Goal: Information Seeking & Learning: Learn about a topic

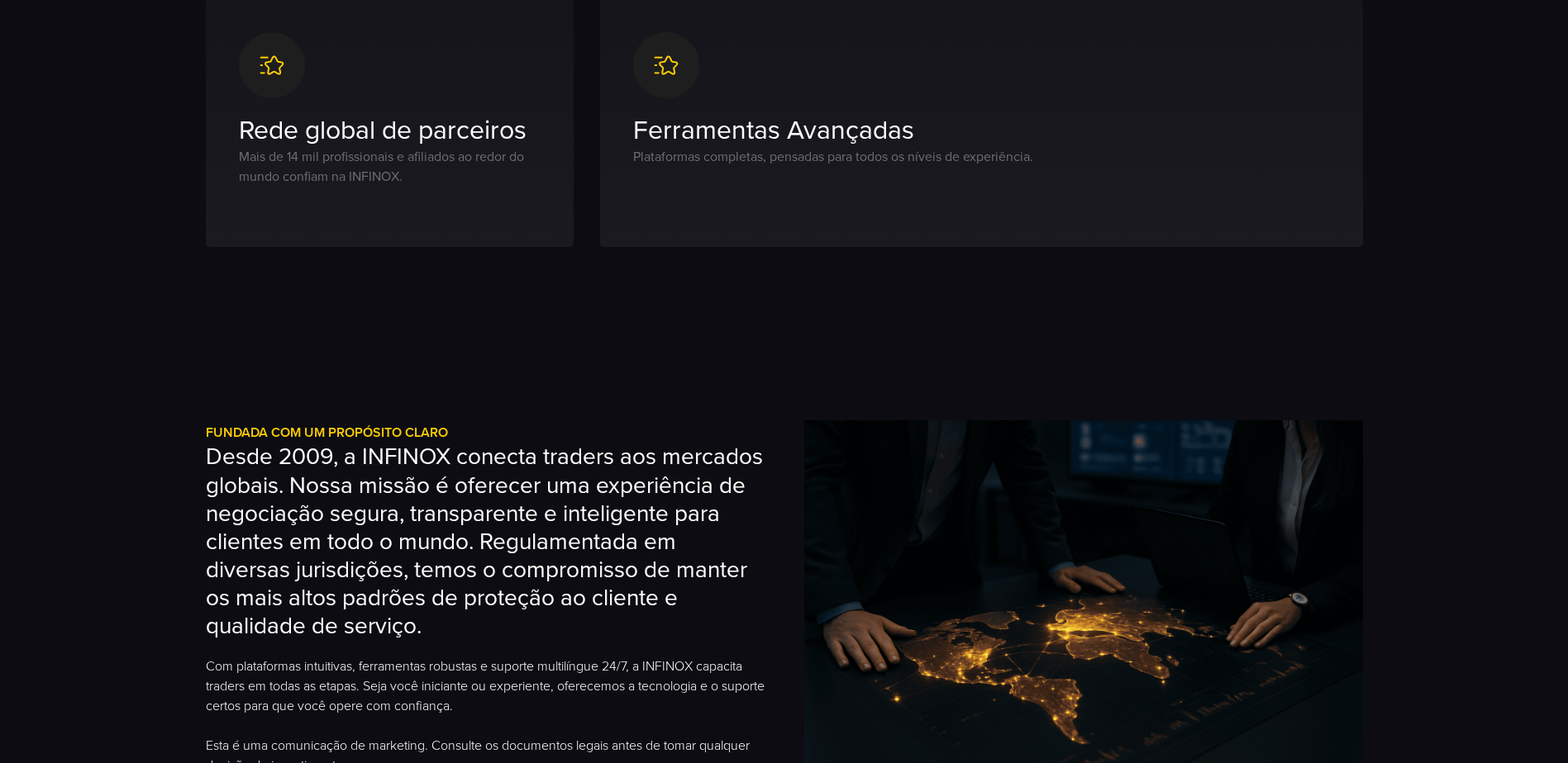
scroll to position [1322, 0]
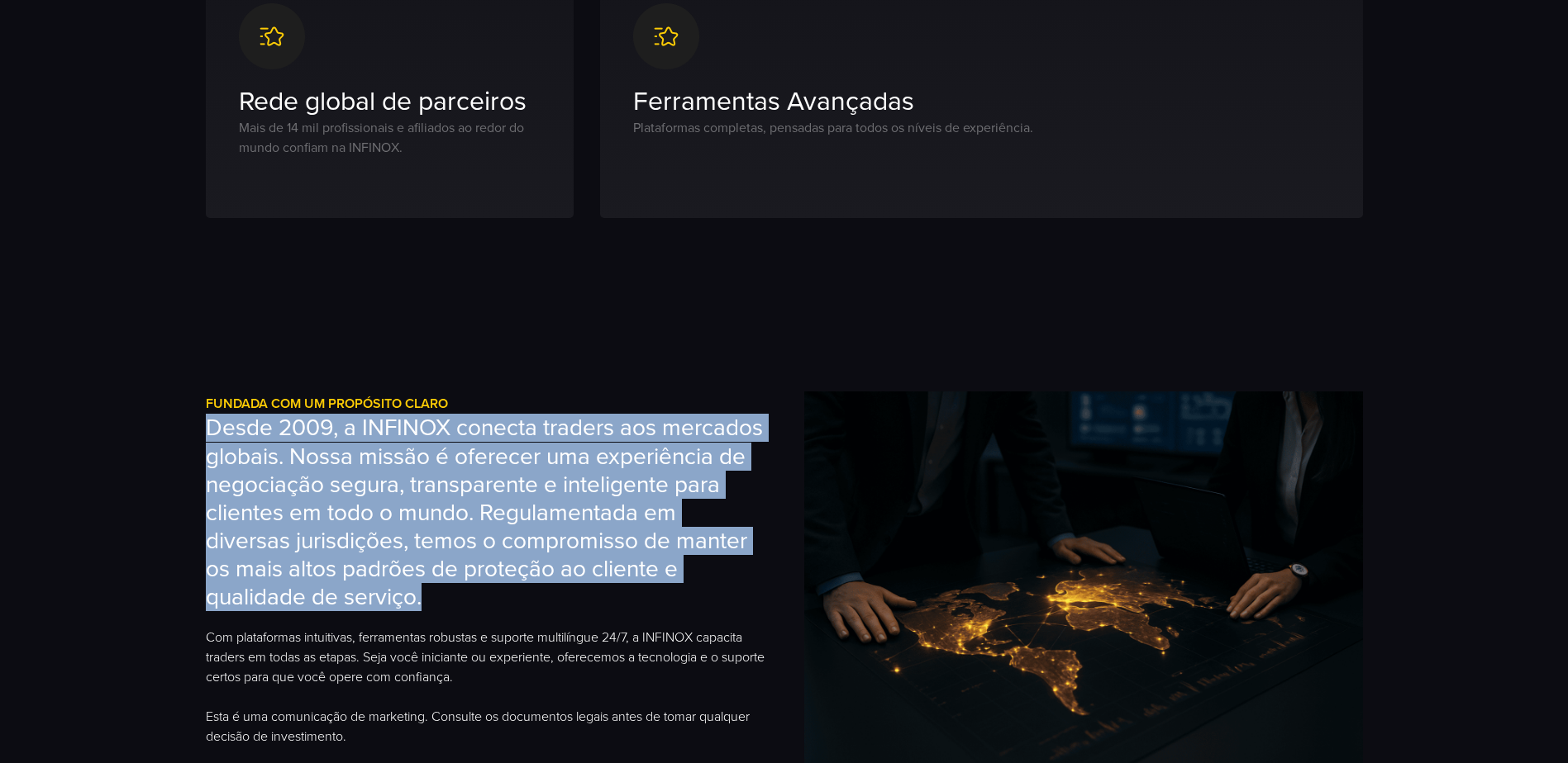
drag, startPoint x: 484, startPoint y: 604, endPoint x: 213, endPoint y: 432, distance: 321.0
click at [213, 432] on h3 "Desde 2009, a INFINOX conecta traders aos mercados globais. Nossa missão é ofer…" at bounding box center [485, 512] width 559 height 198
copy h3 "Desde 2009, a INFINOX conecta traders aos mercados globais. Nossa missão é ofer…"
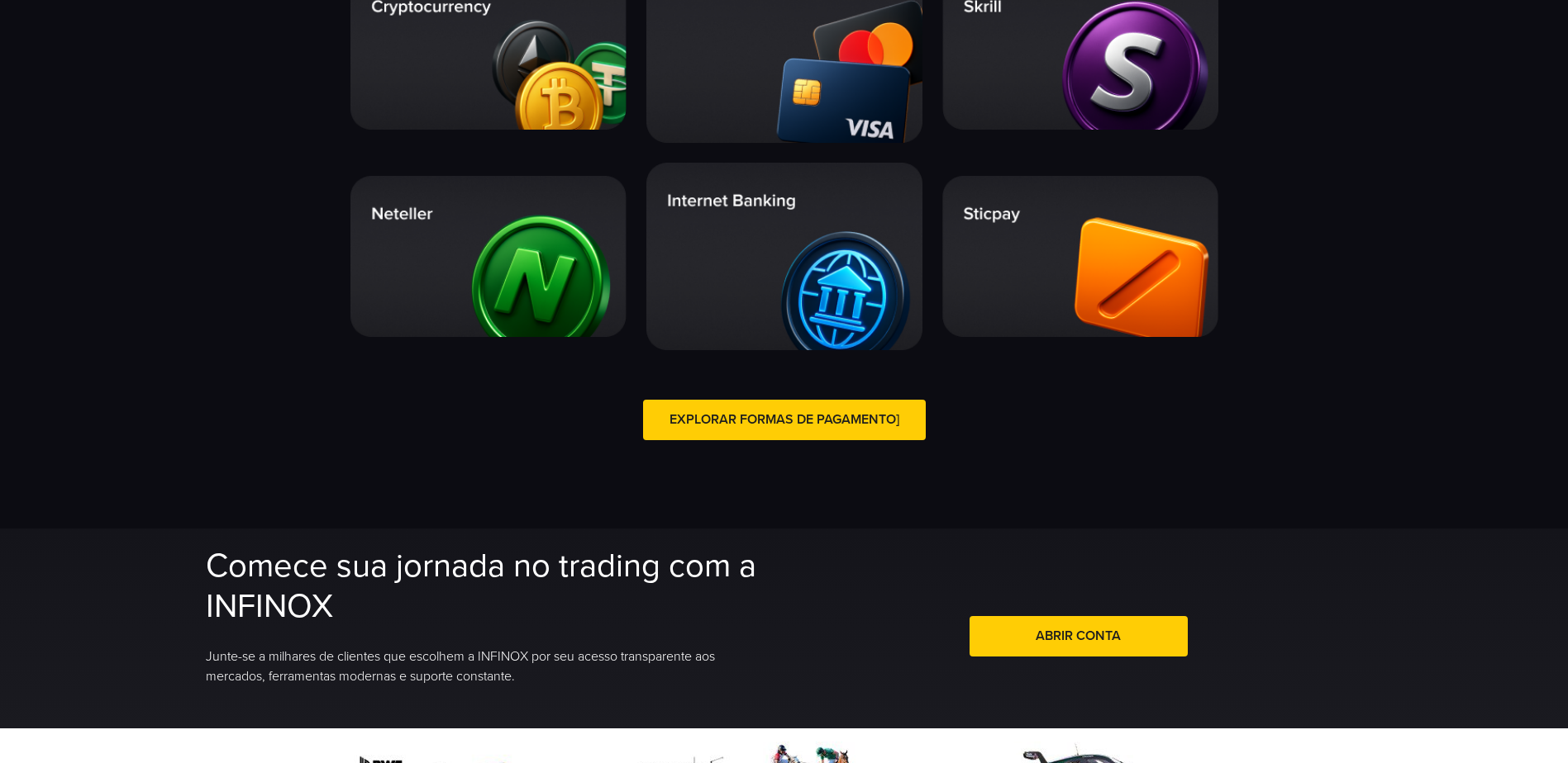
scroll to position [3387, 0]
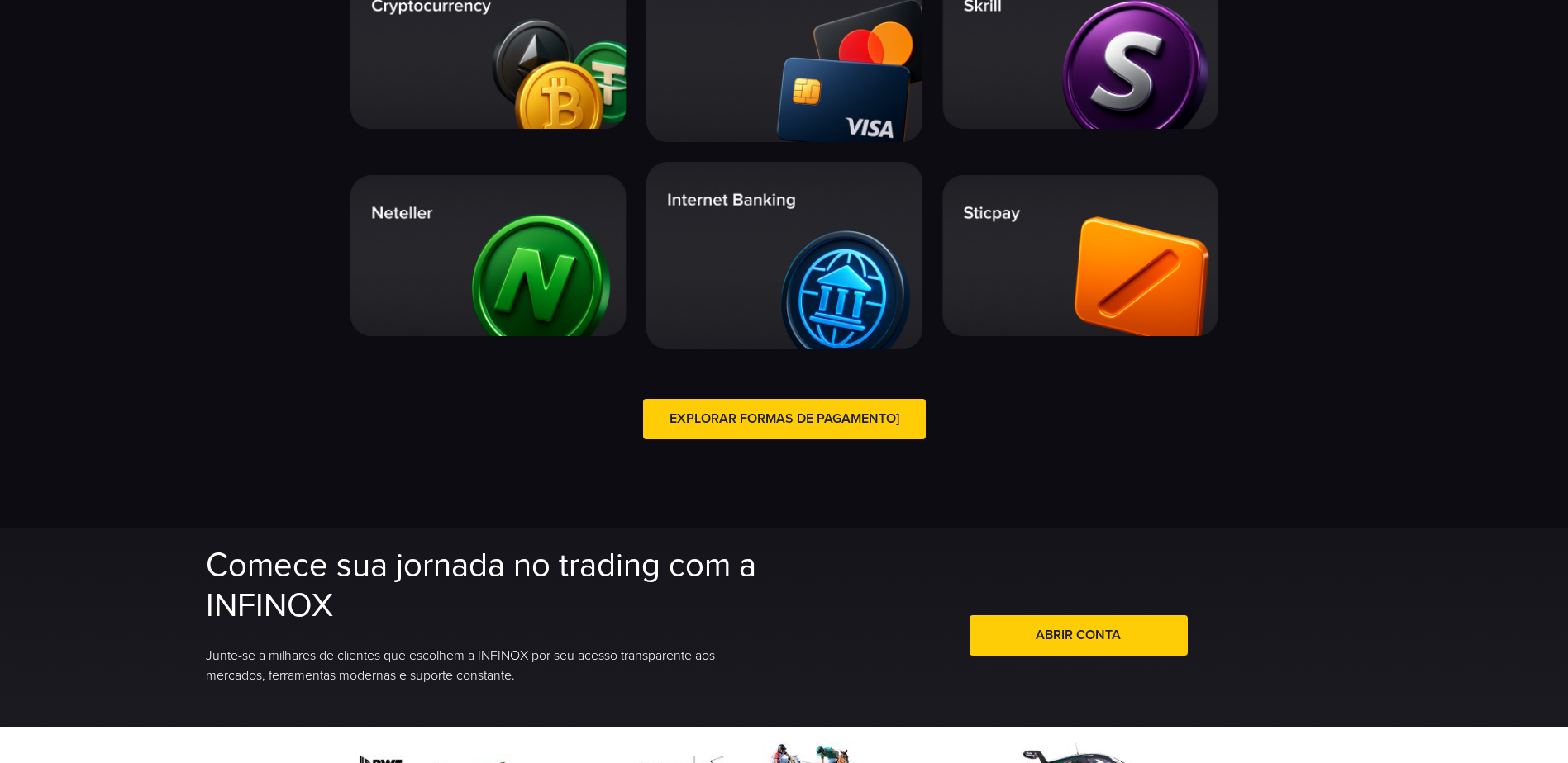
drag, startPoint x: 338, startPoint y: 614, endPoint x: 203, endPoint y: 567, distance: 142.9
click at [203, 567] on div "Comece sua jornada no trading com a INFINOX Junte-se a milhares de clientes que…" at bounding box center [784, 628] width 1190 height 200
copy h2 "Comece sua jornada no trading com a INFINOX"
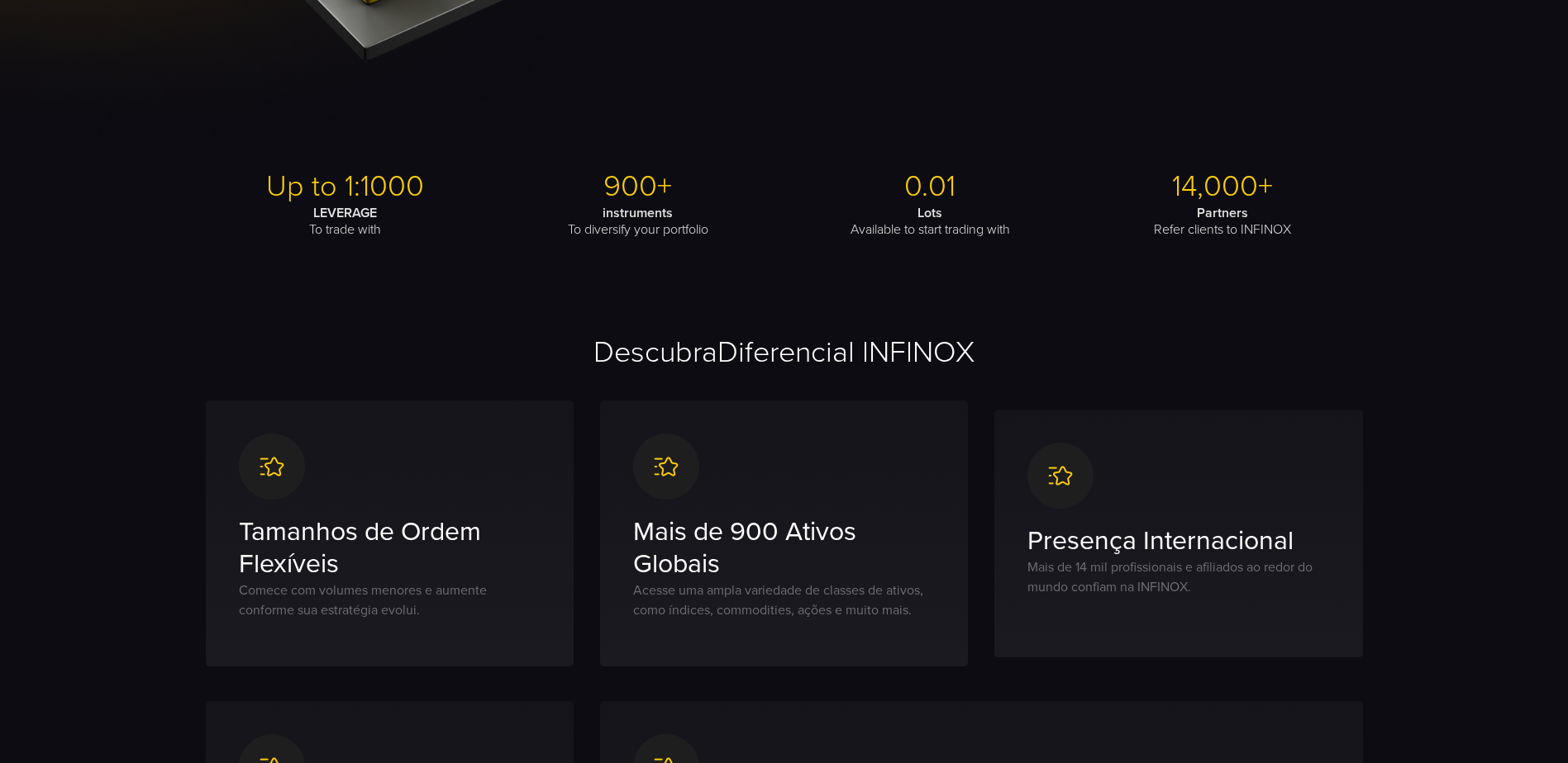
scroll to position [578, 0]
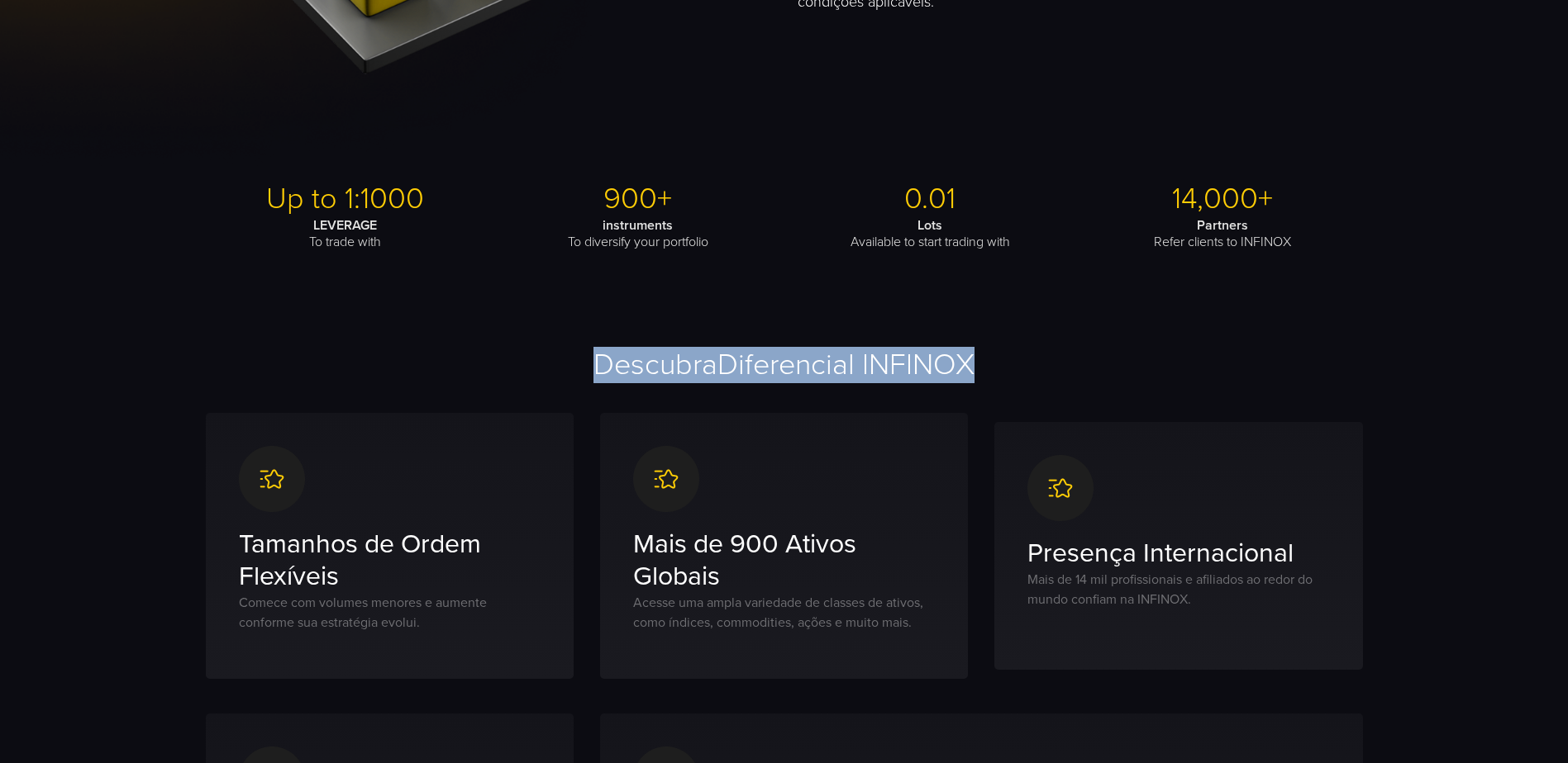
drag, startPoint x: 976, startPoint y: 373, endPoint x: 588, endPoint y: 357, distance: 388.3
click at [588, 357] on h2 "Descubra Diferencial INFINOX" at bounding box center [784, 365] width 1157 height 36
copy h2 "Descubra Diferencial INFINOX"
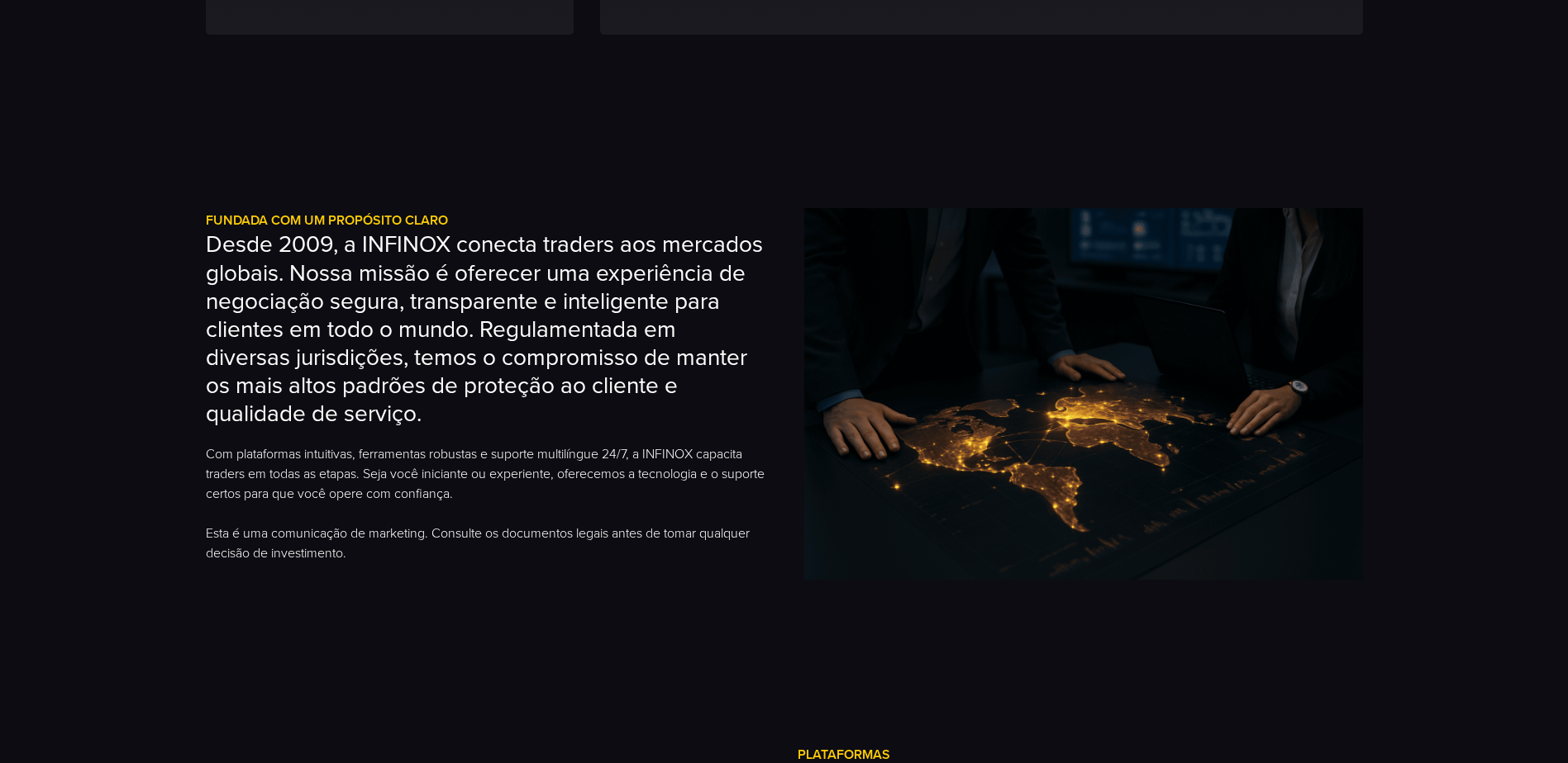
scroll to position [1570, 0]
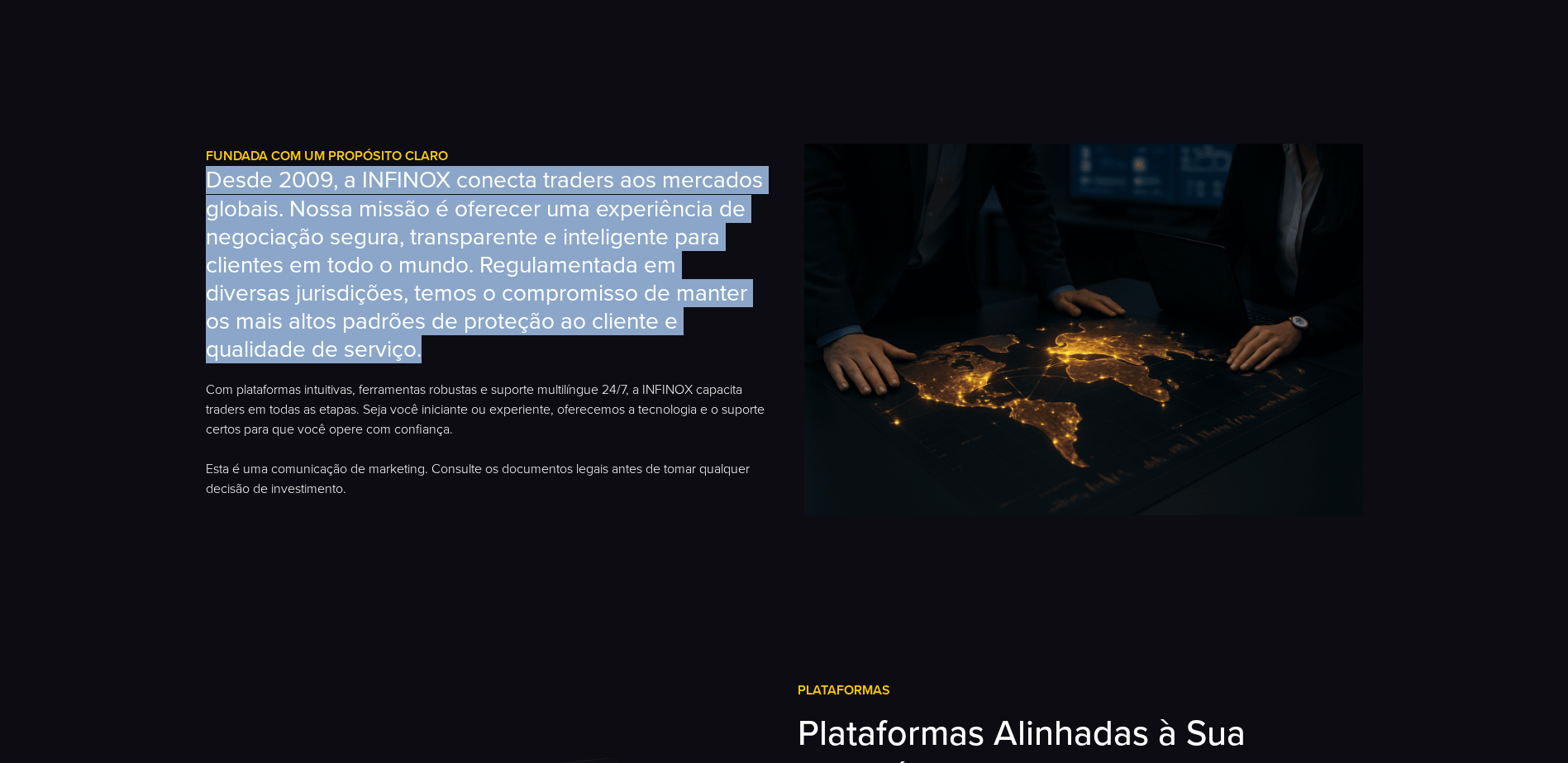
drag, startPoint x: 442, startPoint y: 361, endPoint x: 207, endPoint y: 186, distance: 293.0
click at [207, 186] on h3 "Desde 2009, a INFINOX conecta traders aos mercados globais. Nossa missão é ofer…" at bounding box center [485, 264] width 559 height 198
copy h3 "Desde 2009, a INFINOX conecta traders aos mercados globais. Nossa missão é ofer…"
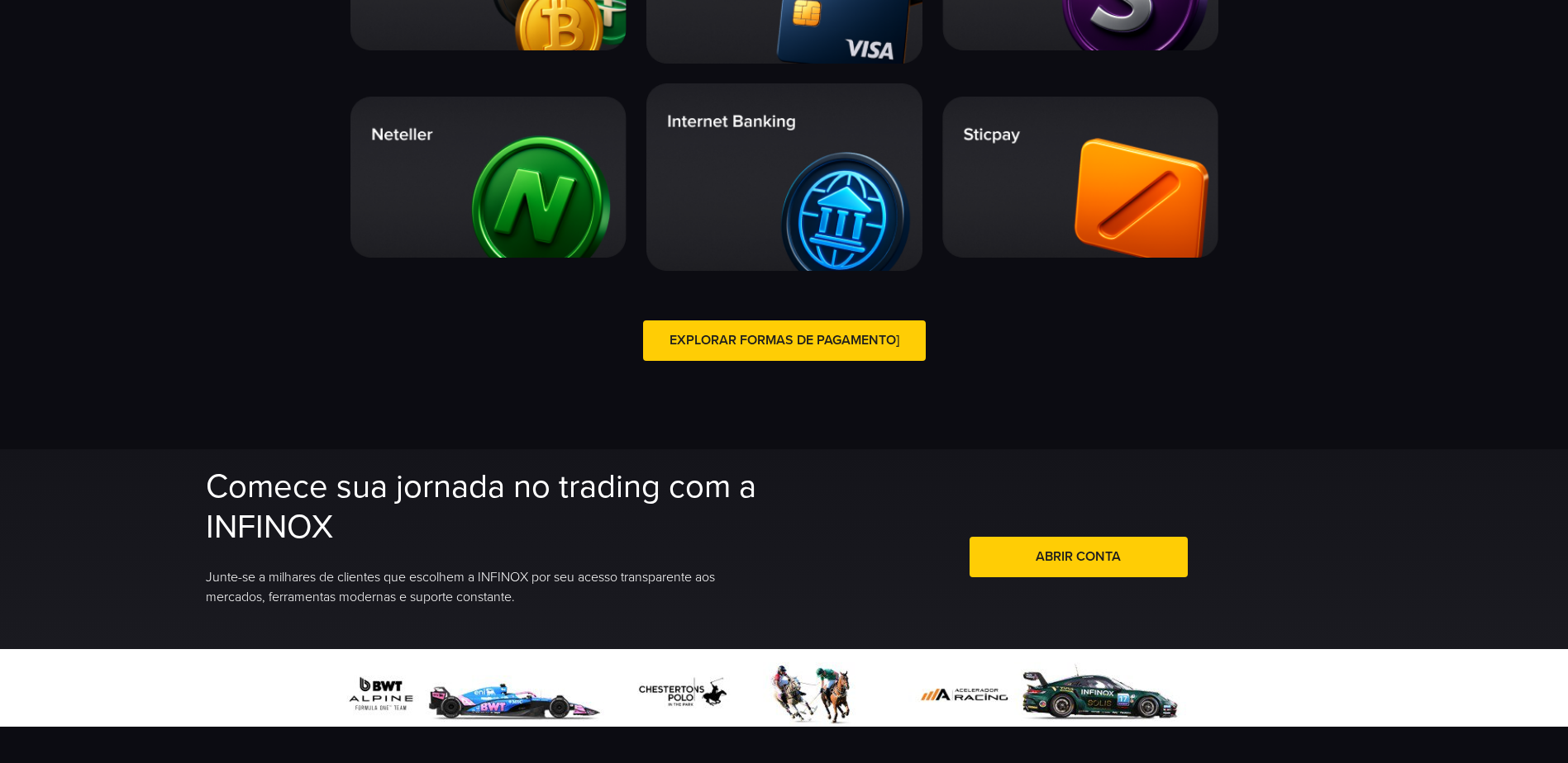
scroll to position [3553, 0]
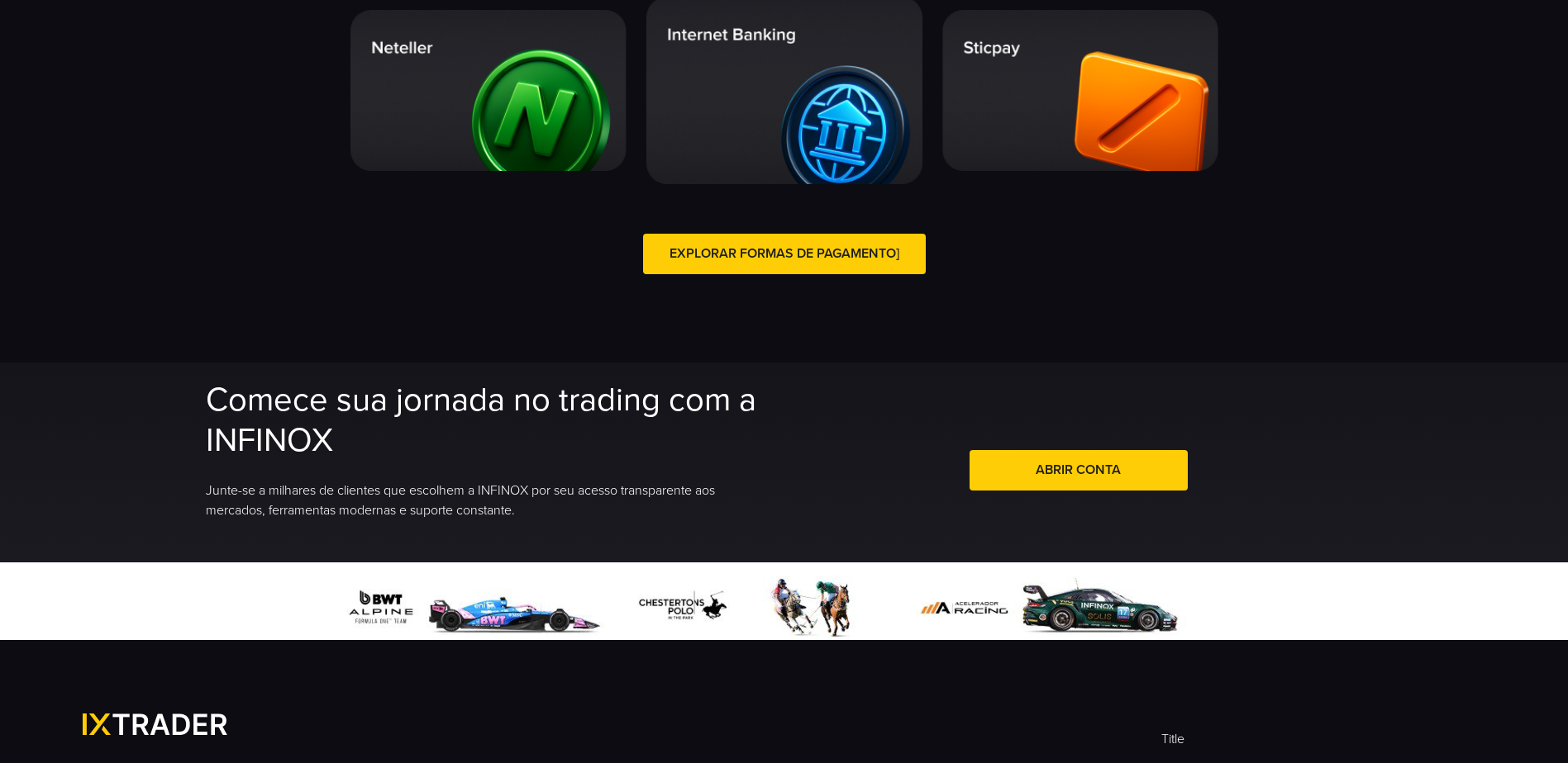
drag, startPoint x: 280, startPoint y: 430, endPoint x: 210, endPoint y: 405, distance: 74.3
click at [210, 405] on h2 "Comece sua jornada no trading com a INFINOX" at bounding box center [490, 420] width 568 height 81
copy h2 "Comece sua jornada no trading com a INFINOX"
